Goal: Check status: Check status

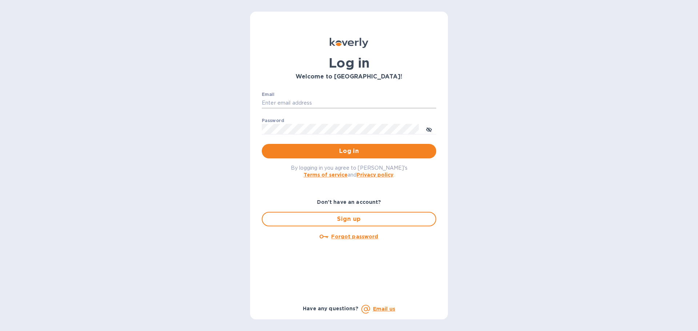
click at [291, 100] on input "Email" at bounding box center [349, 103] width 175 height 11
type input "[PERSON_NAME][EMAIL_ADDRESS][DOMAIN_NAME]"
click at [330, 156] on span "Log in" at bounding box center [349, 151] width 163 height 9
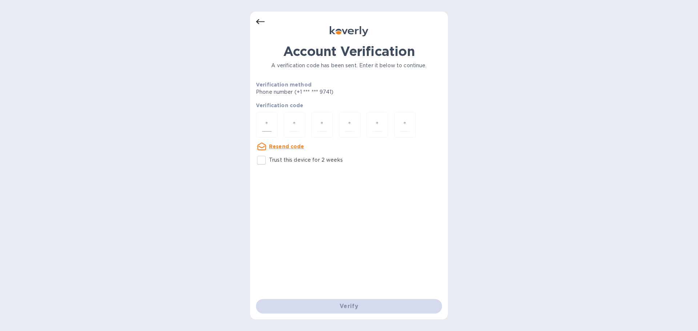
click at [261, 126] on div at bounding box center [267, 125] width 22 height 26
paste input "5"
type input "5"
type input "3"
type input "5"
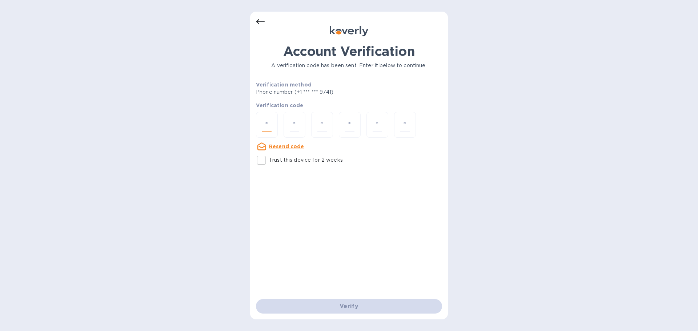
type input "8"
type input "0"
type input "5"
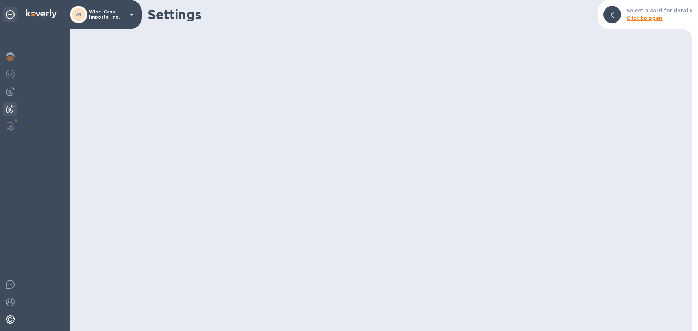
click at [9, 111] on img at bounding box center [10, 109] width 9 height 9
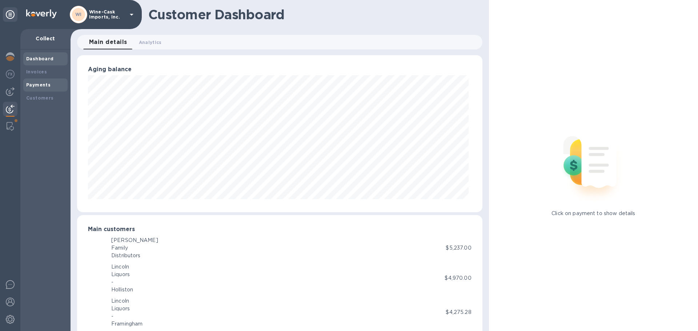
scroll to position [363480, 363235]
click at [37, 86] on b "Payments" at bounding box center [38, 84] width 24 height 5
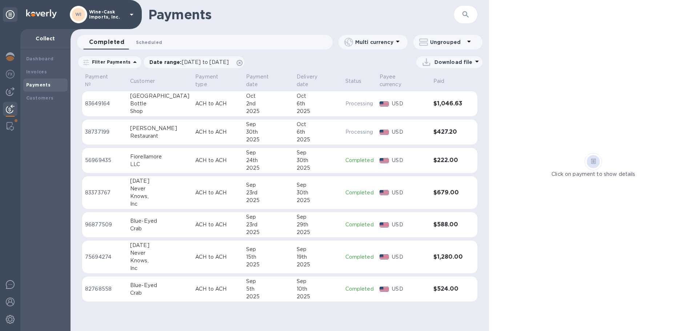
click at [152, 41] on span "Scheduled 0" at bounding box center [149, 43] width 26 height 8
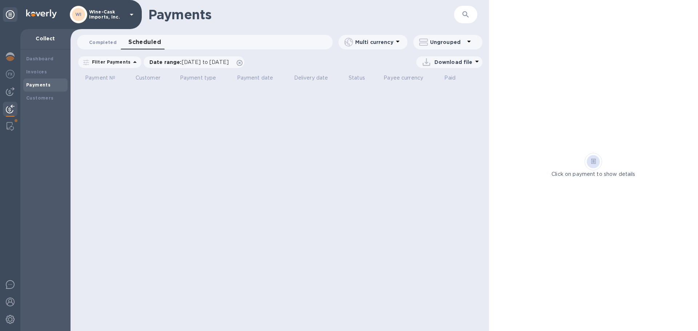
click at [97, 41] on span "Completed 0" at bounding box center [103, 43] width 28 height 8
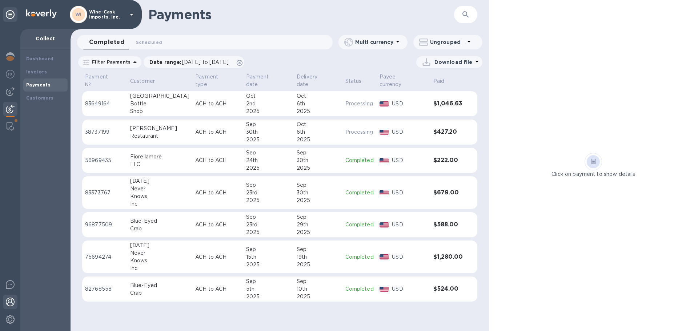
click at [8, 302] on img at bounding box center [10, 302] width 9 height 9
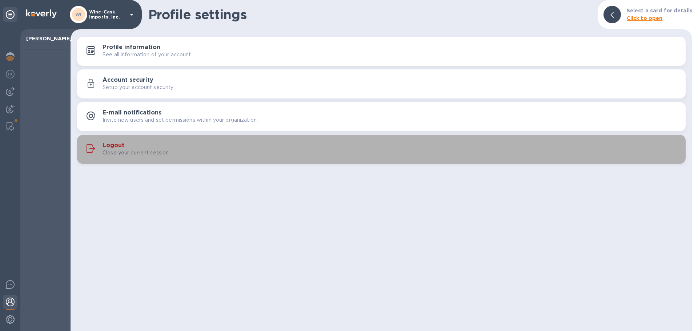
click at [120, 145] on h3 "Logout" at bounding box center [114, 145] width 22 height 7
